Goal: Information Seeking & Learning: Find specific page/section

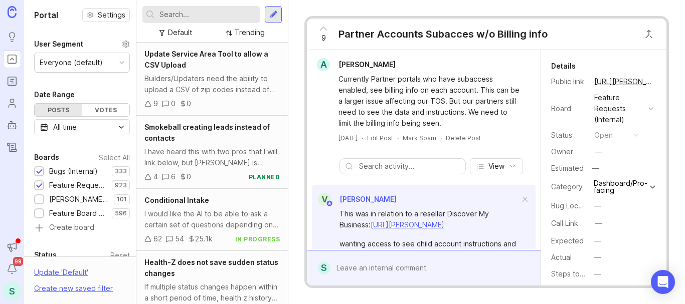
click at [173, 13] on input "text" at bounding box center [207, 14] width 96 height 11
paste input "[PERSON_NAME]"
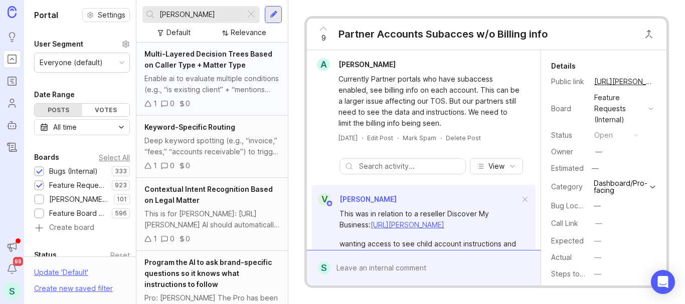
type input "[PERSON_NAME]"
click at [205, 76] on div "Enable ai to evaluate multiple conditions (e.g., “is existing client” + “mentio…" at bounding box center [211, 84] width 135 height 22
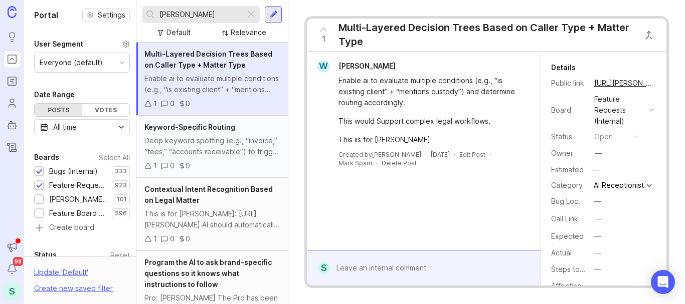
click at [205, 142] on div "Deep keyword spotting (e.g., “invoice,” “fees,” “accounts receivable”) to trigg…" at bounding box center [211, 146] width 135 height 22
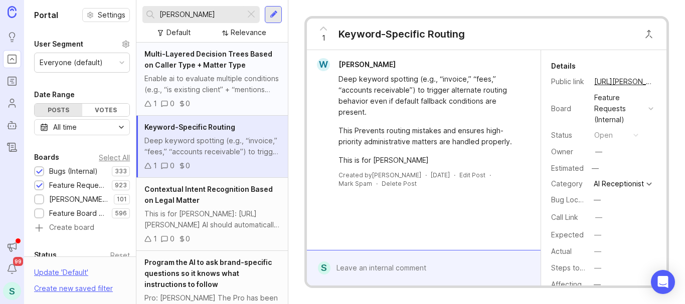
click at [190, 95] on div "Enable ai to evaluate multiple conditions (e.g., “is existing client” + “mentio…" at bounding box center [211, 84] width 135 height 22
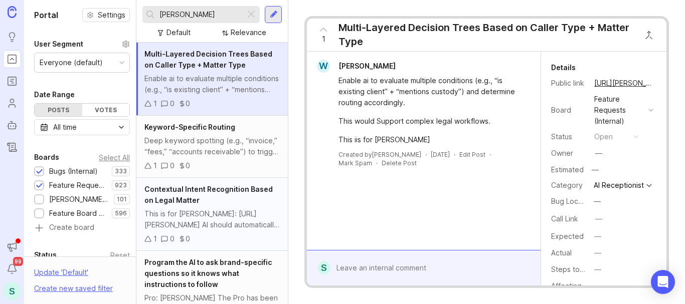
click at [212, 222] on div "This is for [PERSON_NAME]: [URL][PERSON_NAME] AI should automatically classify …" at bounding box center [211, 220] width 135 height 22
